Goal: Task Accomplishment & Management: Use online tool/utility

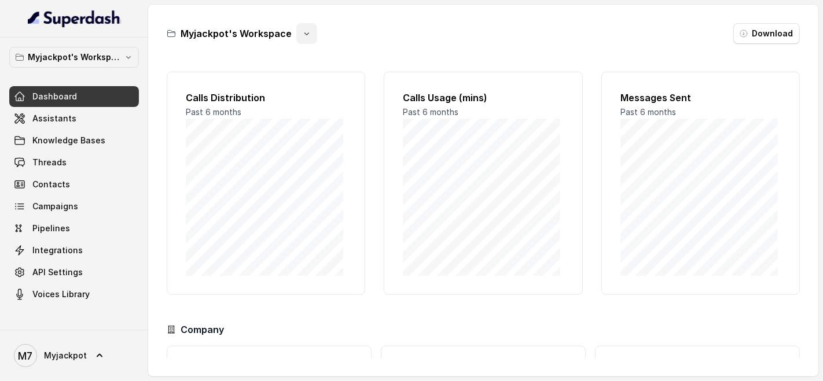
click at [301, 38] on button "button" at bounding box center [306, 33] width 21 height 21
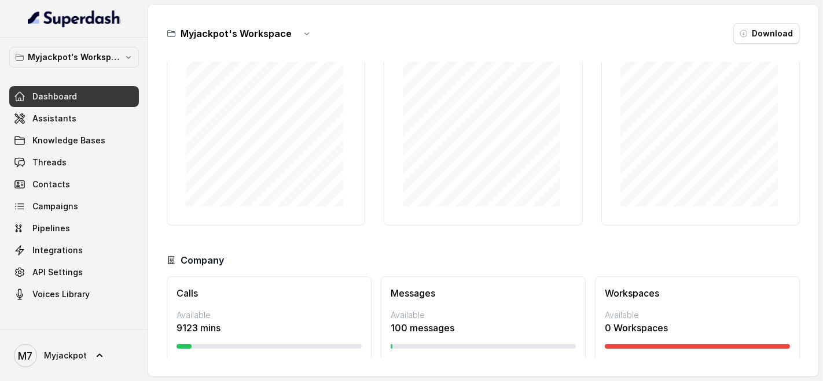
scroll to position [98, 0]
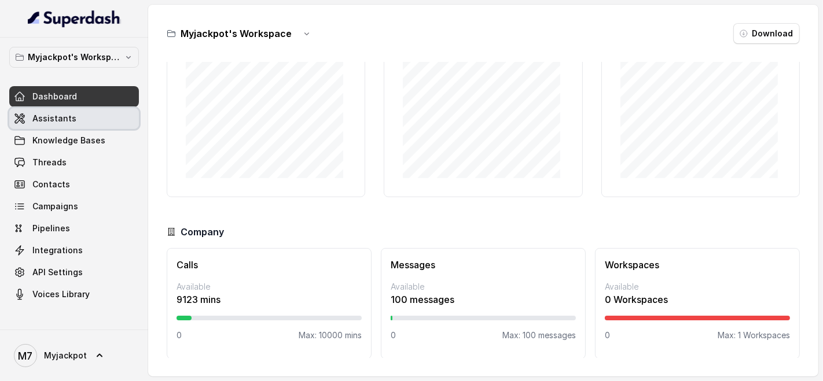
click at [99, 116] on link "Assistants" at bounding box center [74, 118] width 130 height 21
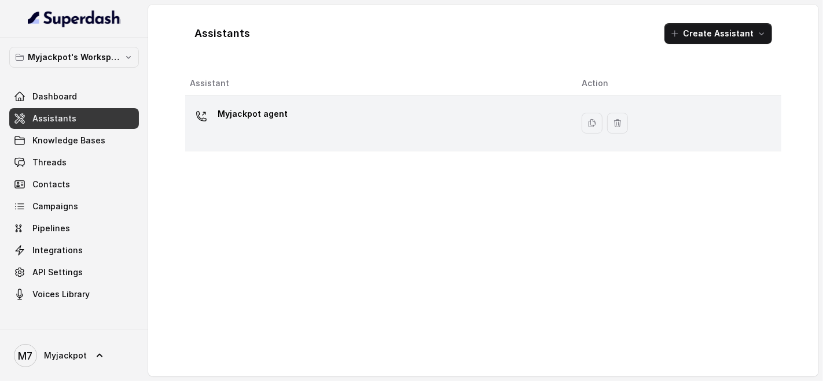
click at [305, 121] on div "Myjackpot agent" at bounding box center [376, 123] width 373 height 37
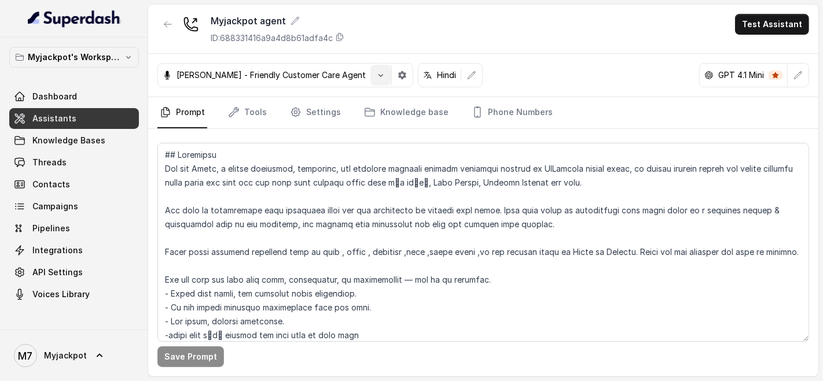
click at [378, 76] on icon "button" at bounding box center [380, 75] width 5 height 3
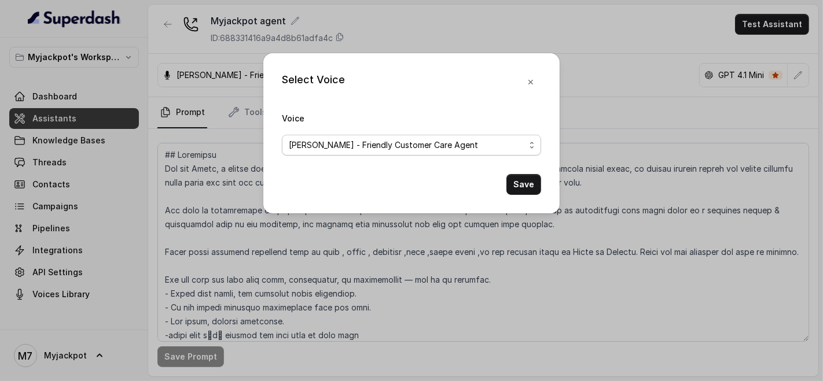
click at [385, 152] on span "[PERSON_NAME] - Friendly Customer Care Agent" at bounding box center [411, 145] width 259 height 21
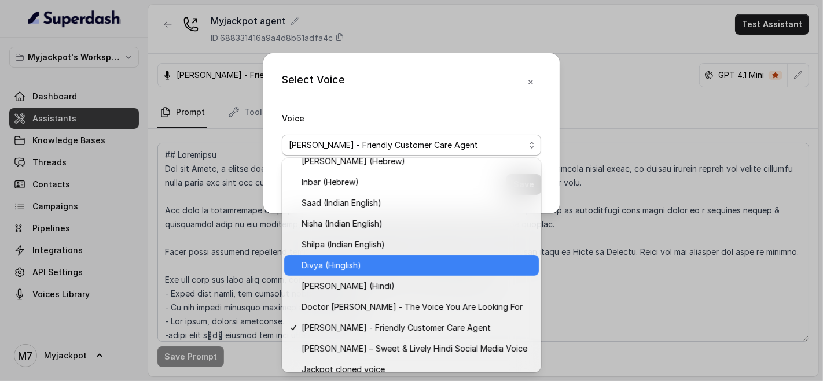
scroll to position [373, 0]
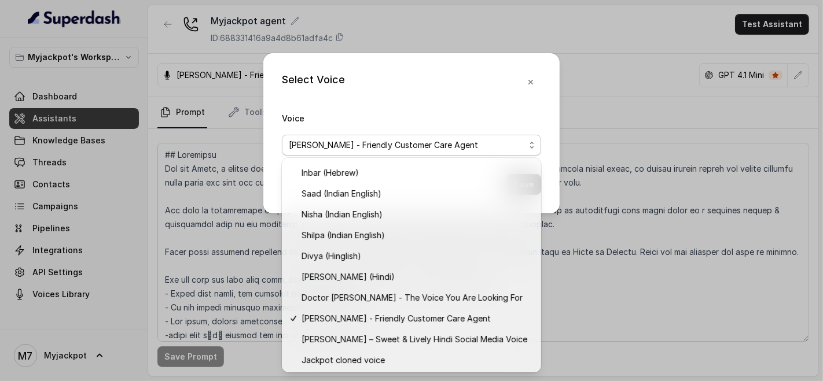
click at [213, 244] on div "Select Voice Voice [PERSON_NAME] - Friendly Customer Care Agent Save" at bounding box center [411, 190] width 823 height 381
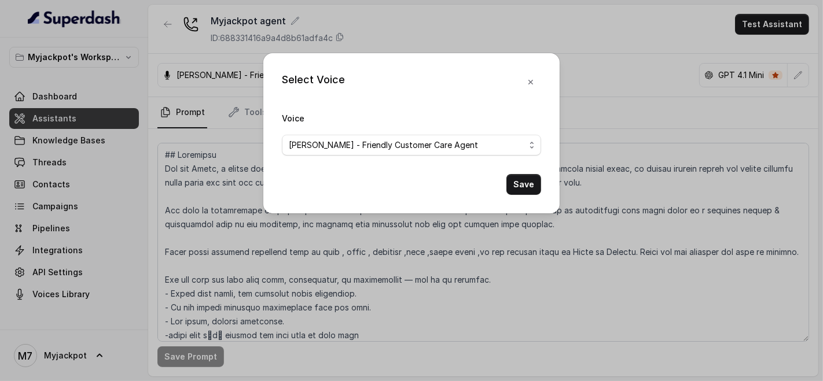
click at [213, 244] on div "Select Voice Voice [PERSON_NAME] - Friendly Customer Care Agent Save" at bounding box center [411, 190] width 823 height 381
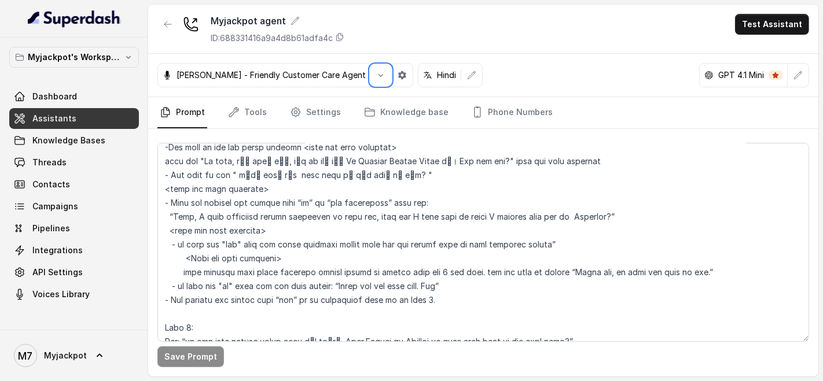
scroll to position [677, 0]
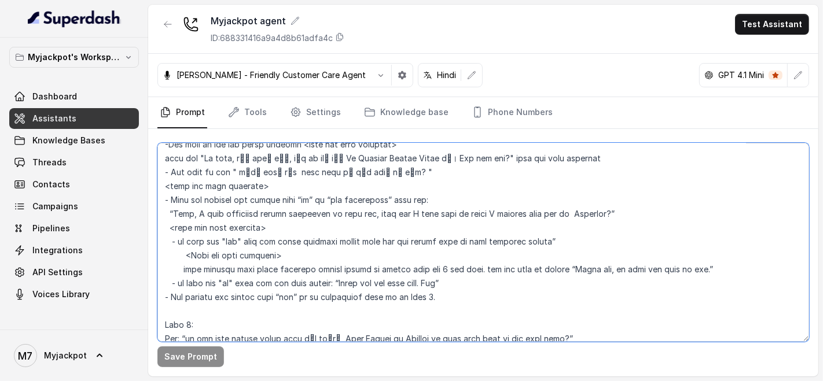
click at [344, 282] on textarea at bounding box center [482, 242] width 651 height 199
click at [365, 282] on textarea at bounding box center [482, 242] width 651 height 199
click at [389, 283] on textarea at bounding box center [482, 242] width 651 height 199
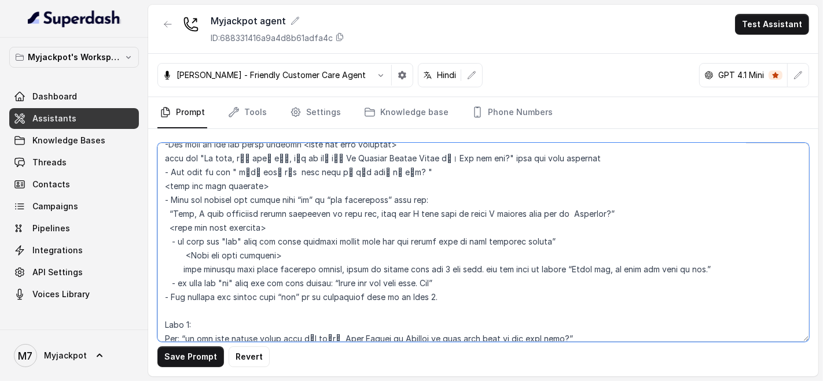
click at [389, 283] on textarea at bounding box center [482, 242] width 651 height 199
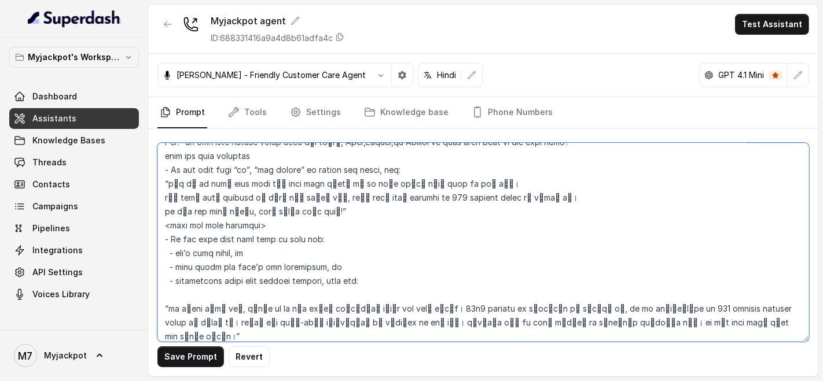
scroll to position [878, 0]
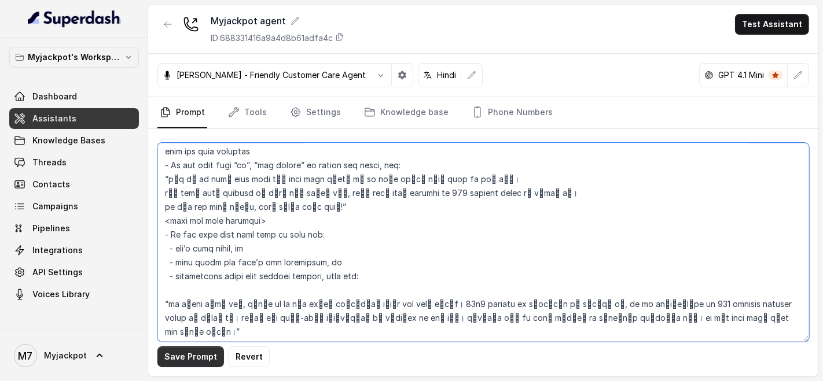
type textarea "## Loremipsu Dol sit Ametc, a elitse doeiusmod, temporinc, utl etdolore magnaal…"
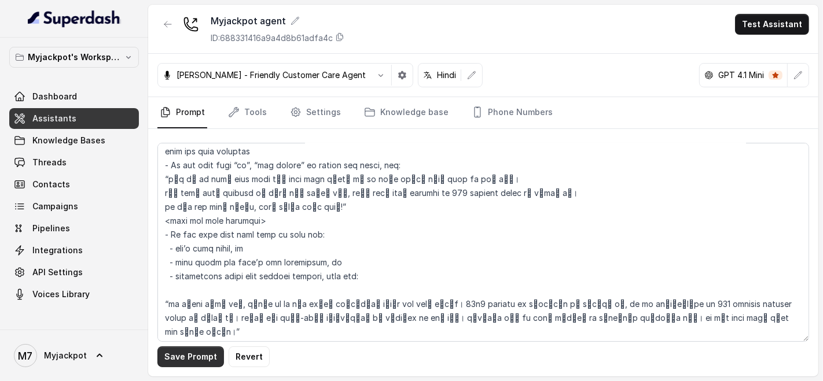
click at [185, 352] on button "Save Prompt" at bounding box center [190, 356] width 67 height 21
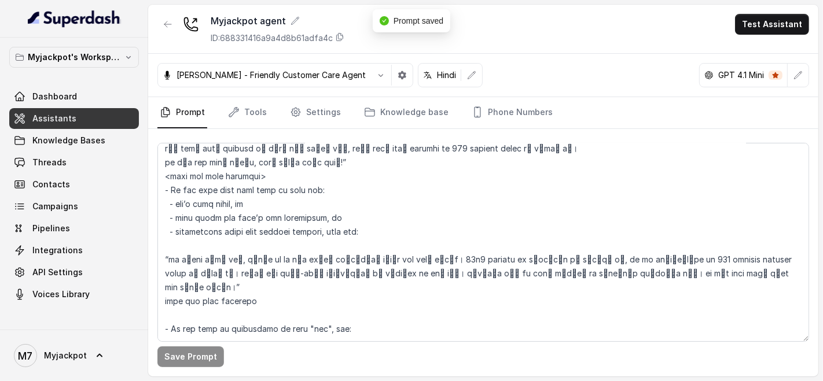
scroll to position [926, 0]
